Goal: Navigation & Orientation: Find specific page/section

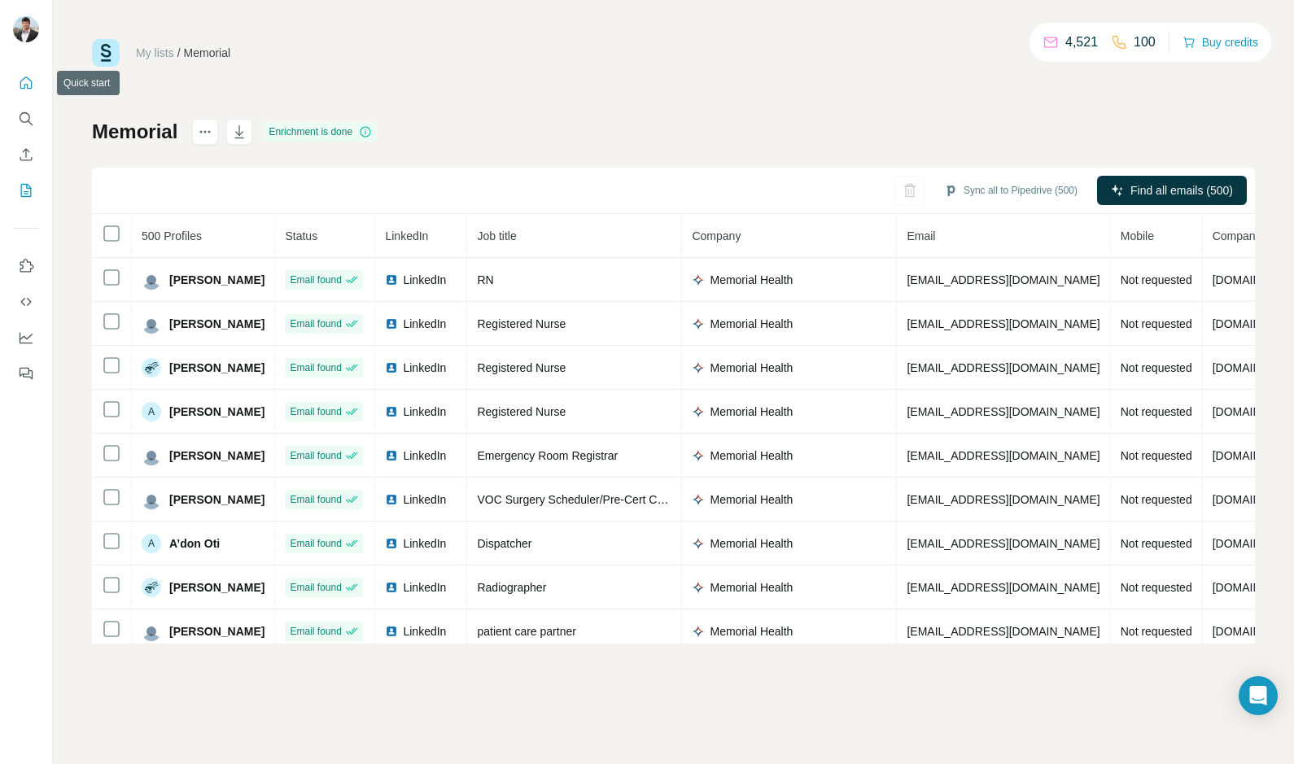
click at [31, 90] on icon "Quick start" at bounding box center [26, 83] width 16 height 16
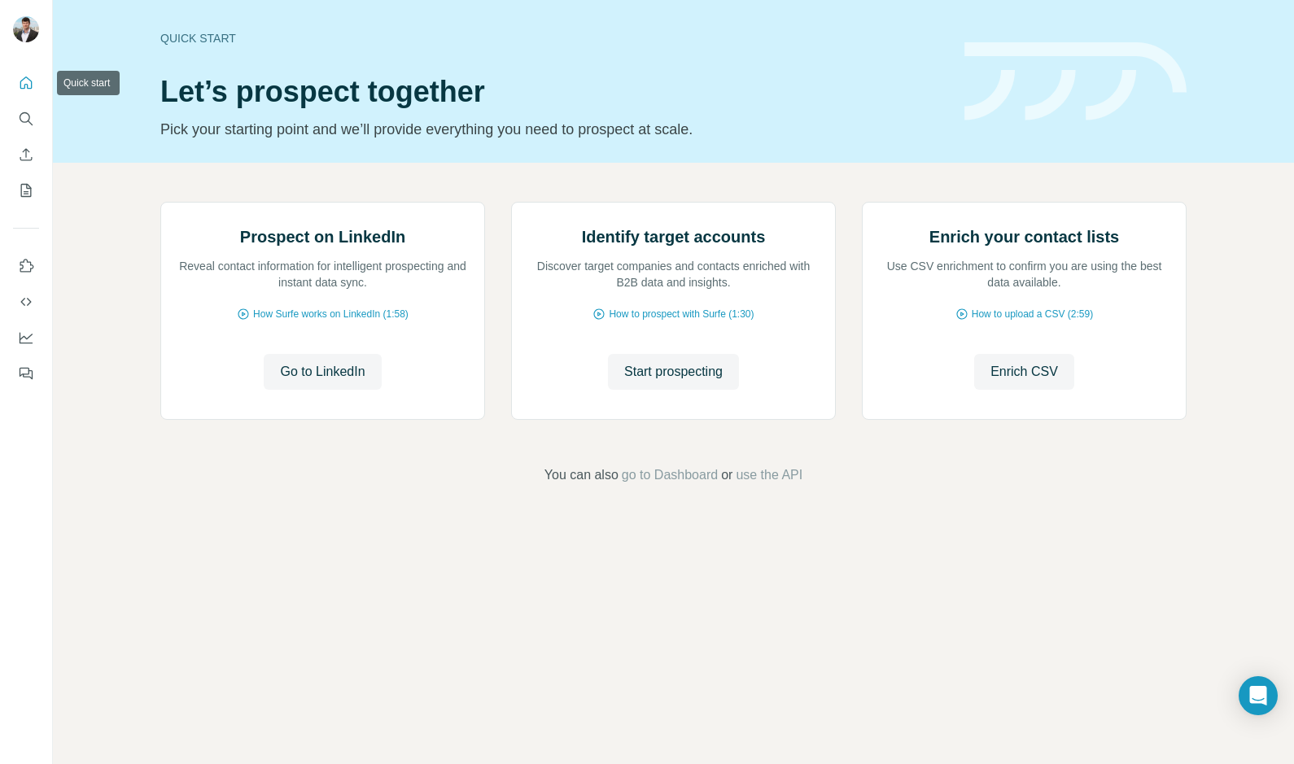
click at [32, 79] on icon "Quick start" at bounding box center [26, 83] width 16 height 16
click at [24, 185] on icon "My lists" at bounding box center [26, 190] width 16 height 16
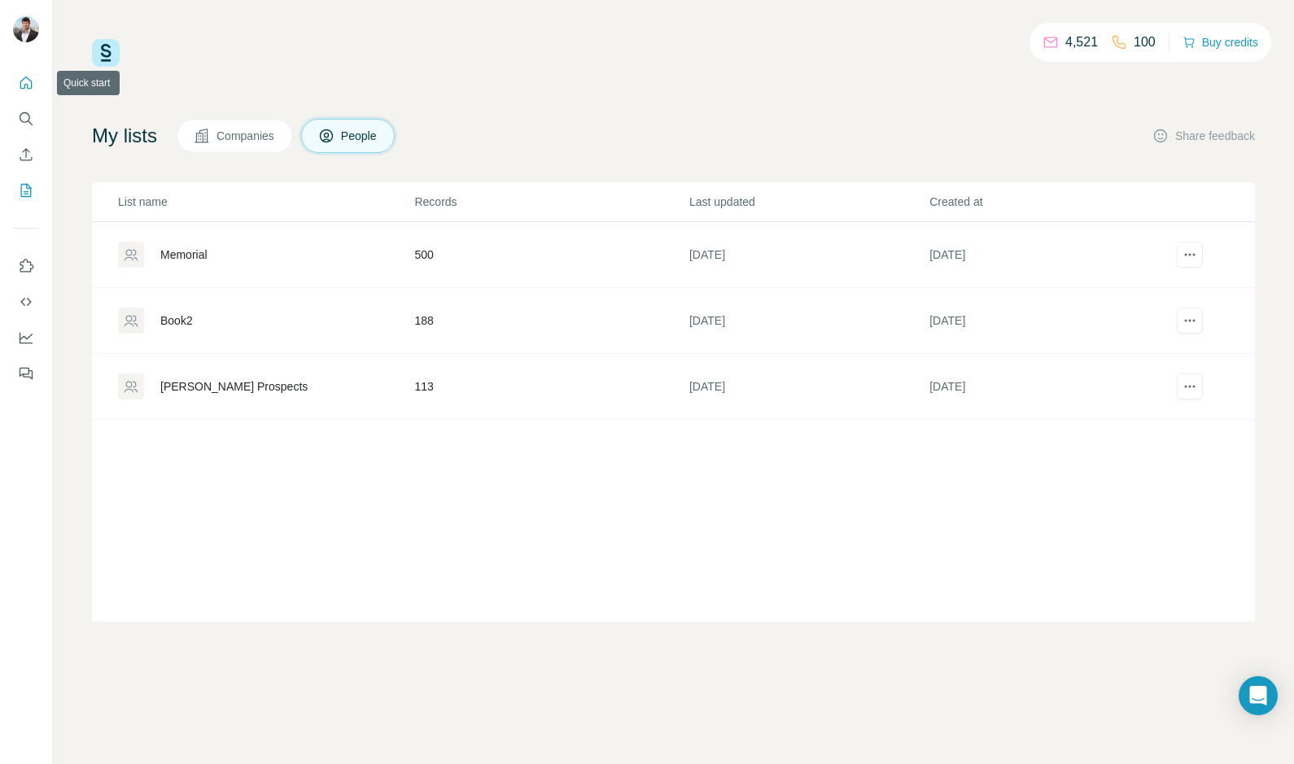
click at [28, 84] on icon "Quick start" at bounding box center [26, 83] width 16 height 16
